Goal: Information Seeking & Learning: Learn about a topic

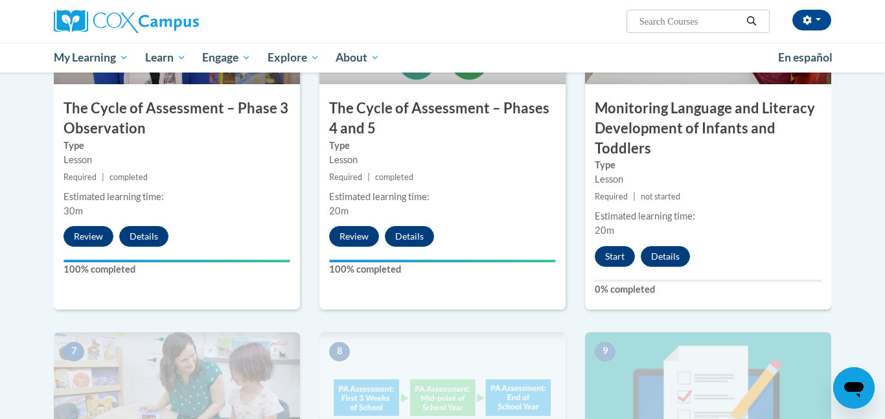
scroll to position [771, 0]
click at [612, 260] on button "Start" at bounding box center [615, 257] width 40 height 21
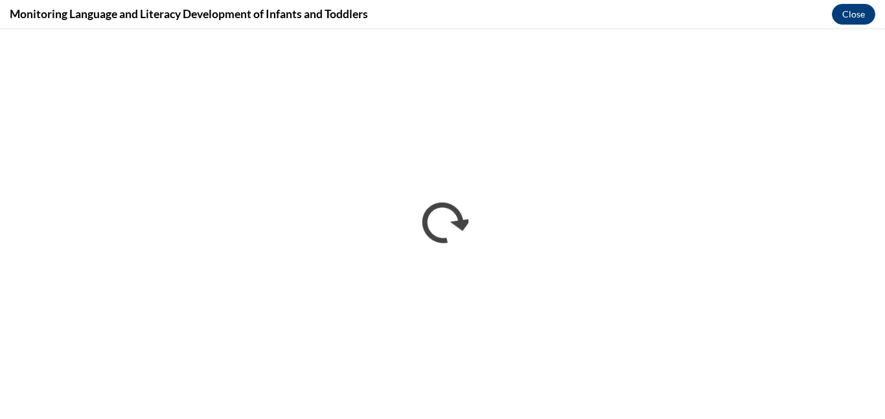
scroll to position [0, 0]
